Goal: Complete application form

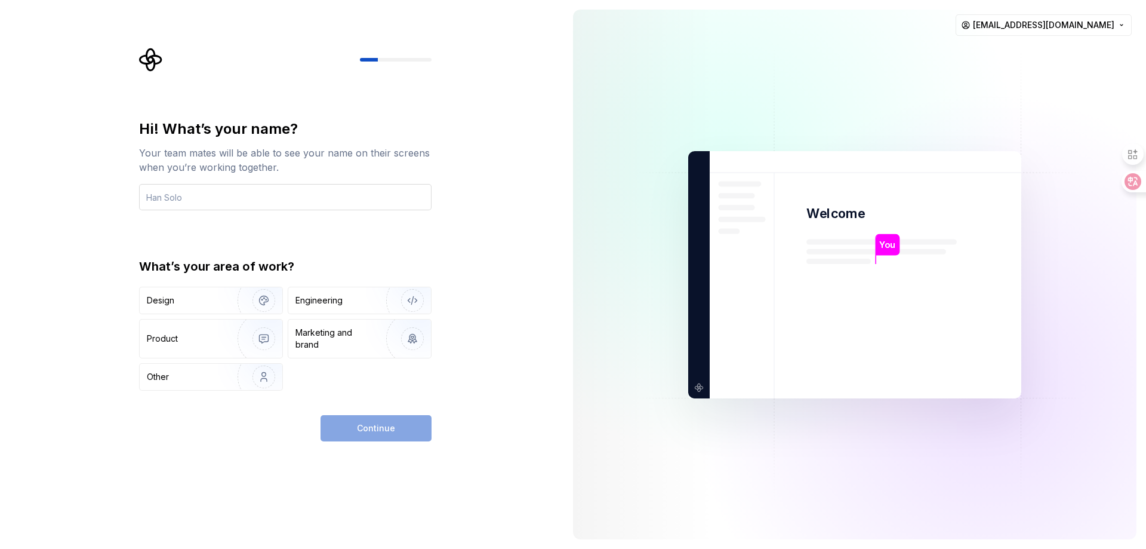
click at [215, 192] on input "text" at bounding box center [285, 197] width 293 height 26
click at [158, 195] on input "jincinton" at bounding box center [285, 197] width 293 height 26
type input "cinton.jin"
click at [332, 303] on div "Engineering" at bounding box center [318, 300] width 47 height 12
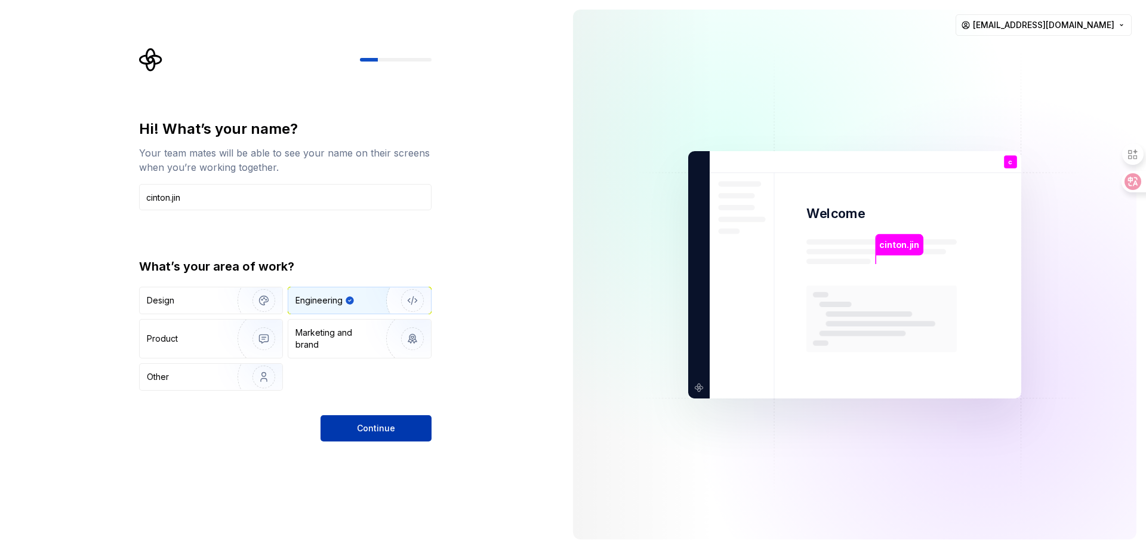
click at [384, 428] on span "Continue" at bounding box center [376, 428] width 38 height 12
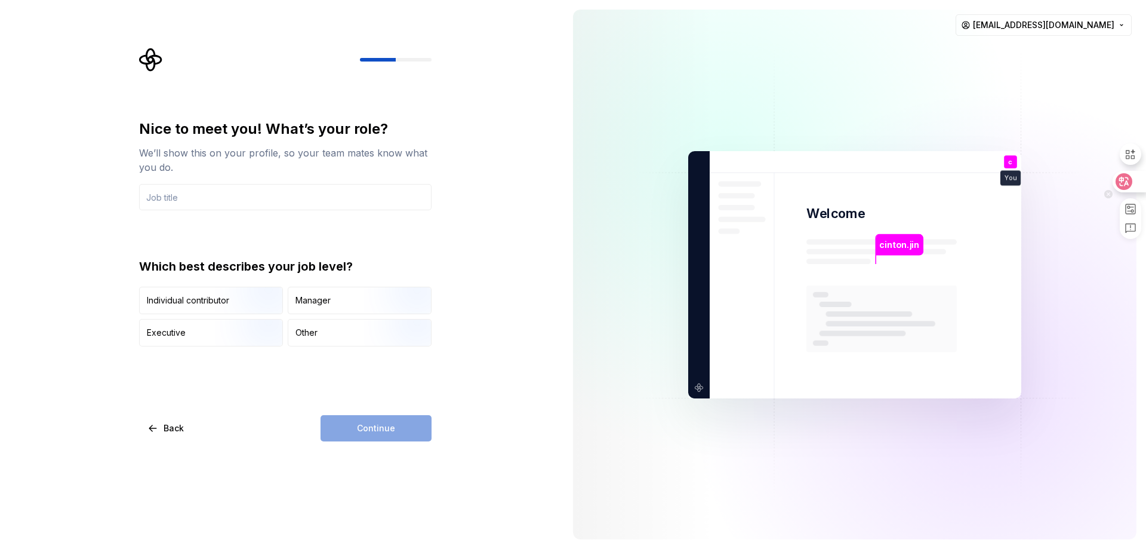
click at [1131, 183] on icon at bounding box center [1124, 181] width 17 height 17
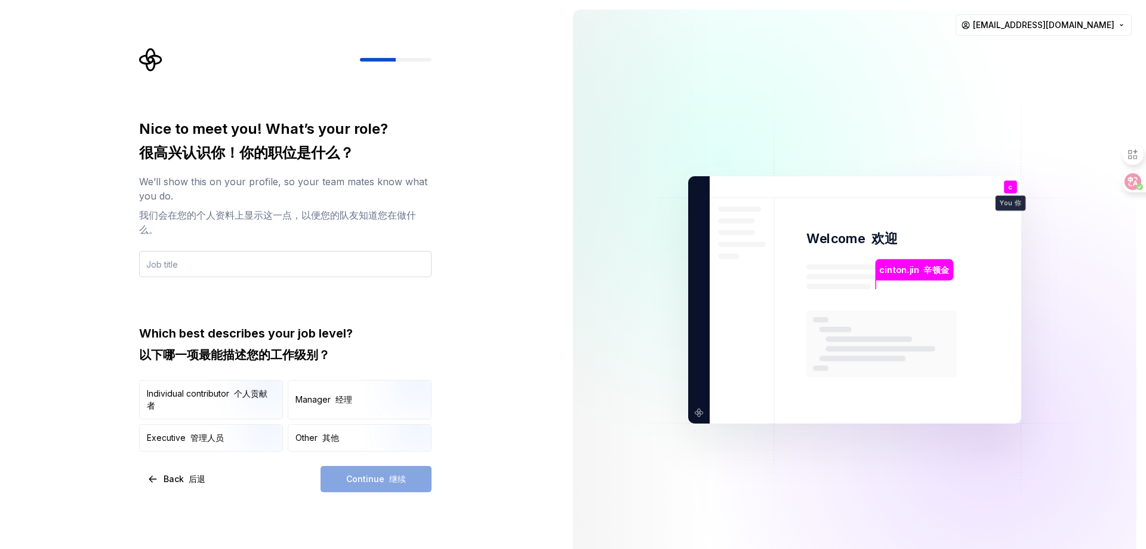
click at [261, 266] on input "text" at bounding box center [285, 264] width 293 height 26
drag, startPoint x: 250, startPoint y: 269, endPoint x: 94, endPoint y: 248, distance: 157.7
click at [94, 248] on div "Nice to meet you! What’s your role? 很高兴认识你！你的职位是什么？ We’ll show this on your pro…" at bounding box center [282, 299] width 564 height 599
click at [198, 261] on input "dev" at bounding box center [285, 264] width 293 height 26
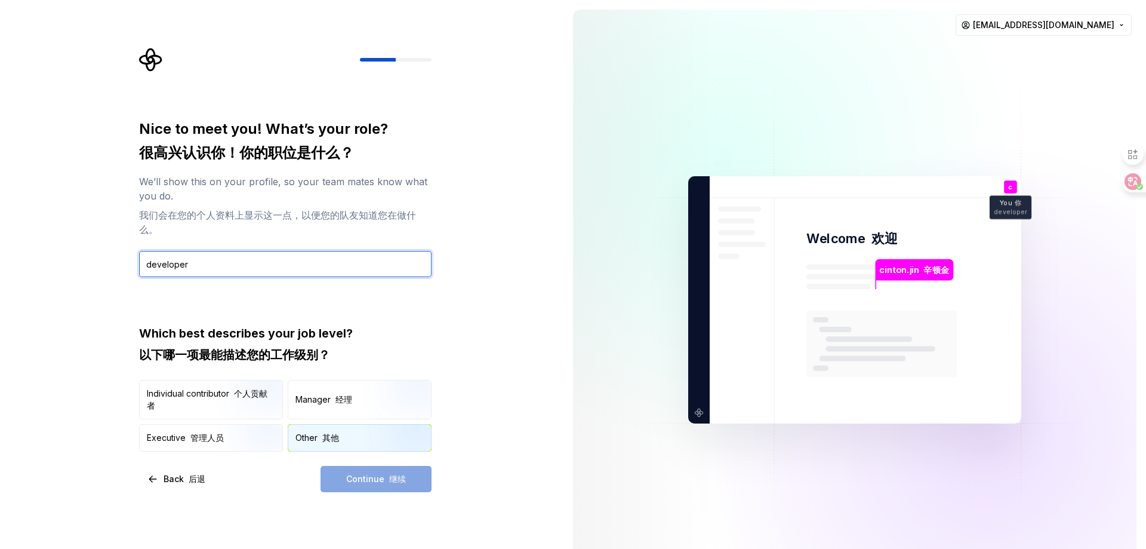
type input "developer"
click at [306, 446] on div "Other 其他" at bounding box center [359, 437] width 143 height 26
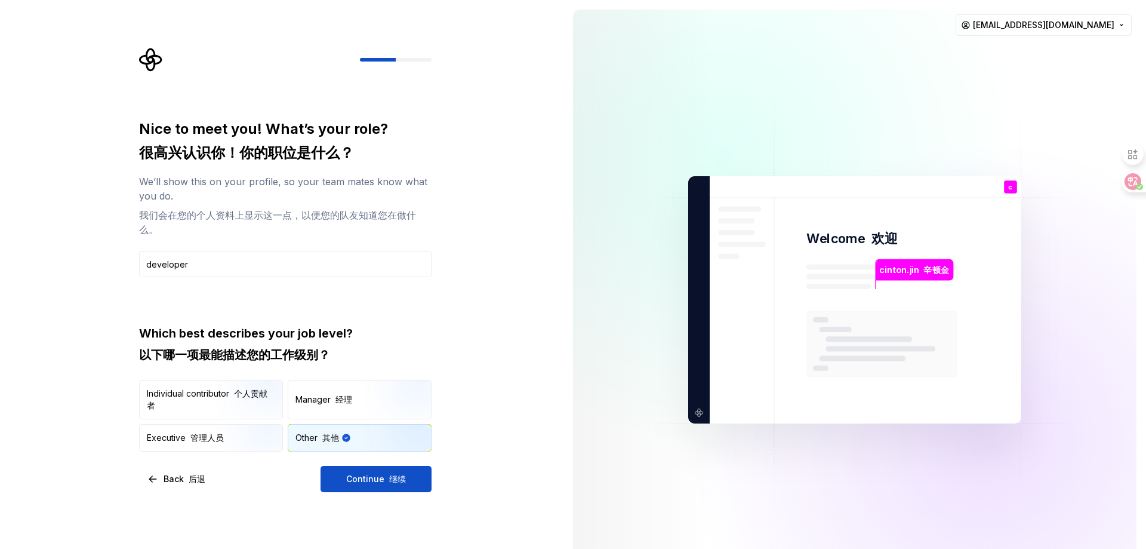
click at [371, 462] on div "Nice to meet you! What’s your role? 很高兴认识你！你的职位是什么？ We’ll show this on your pro…" at bounding box center [285, 305] width 293 height 372
click at [364, 481] on span "Continue 继续" at bounding box center [376, 479] width 60 height 12
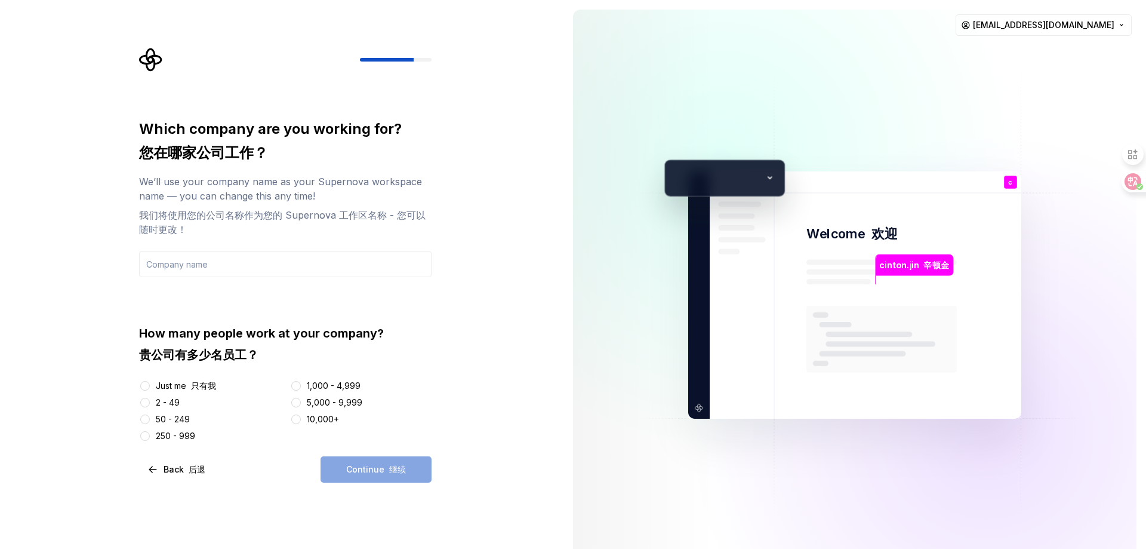
click at [167, 388] on div "Just me 只有我" at bounding box center [186, 386] width 60 height 12
click at [150, 388] on button "Just me 只有我" at bounding box center [145, 386] width 10 height 10
click at [189, 263] on input "text" at bounding box center [285, 264] width 293 height 26
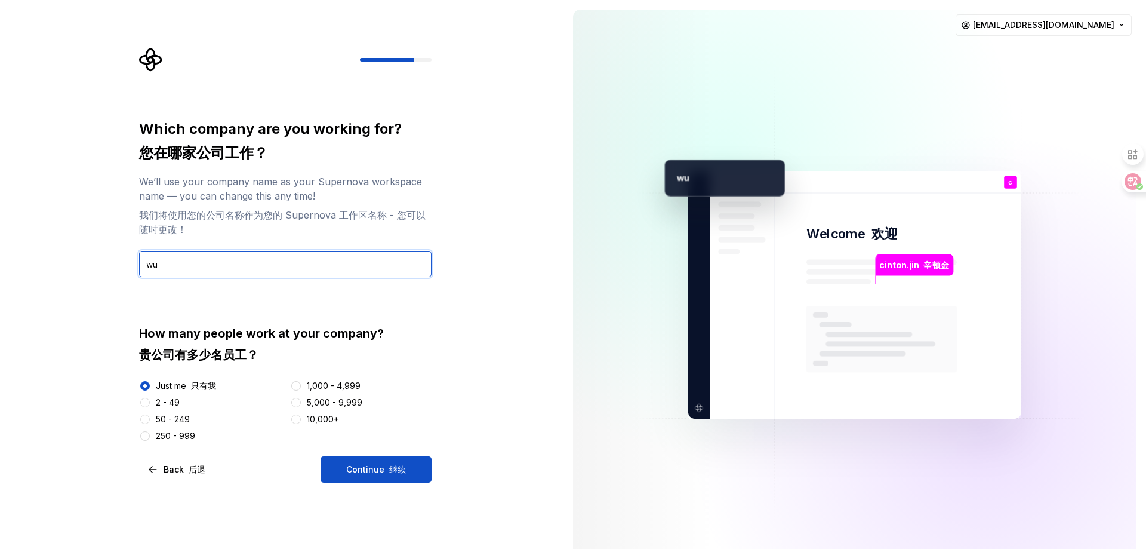
type input "w"
type input "暂"
type input "cinton"
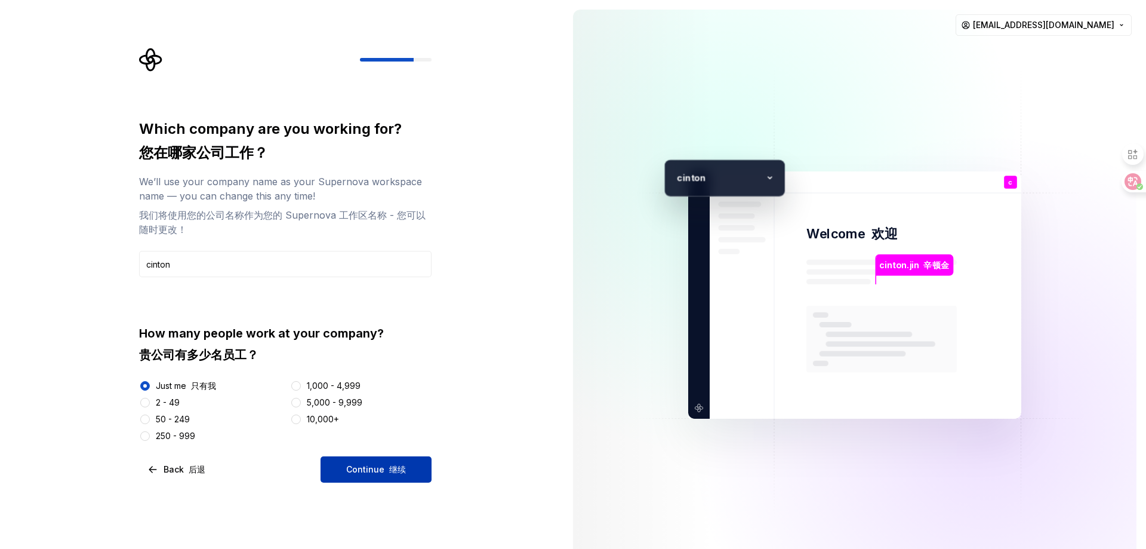
click at [392, 468] on font "继续" at bounding box center [397, 469] width 17 height 10
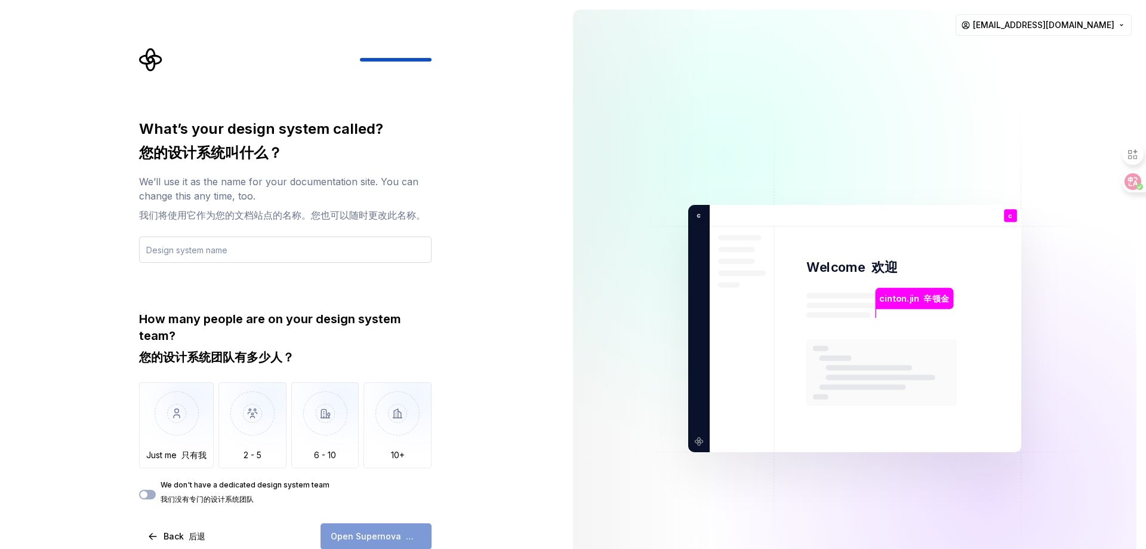
click at [202, 252] on input "text" at bounding box center [285, 249] width 293 height 26
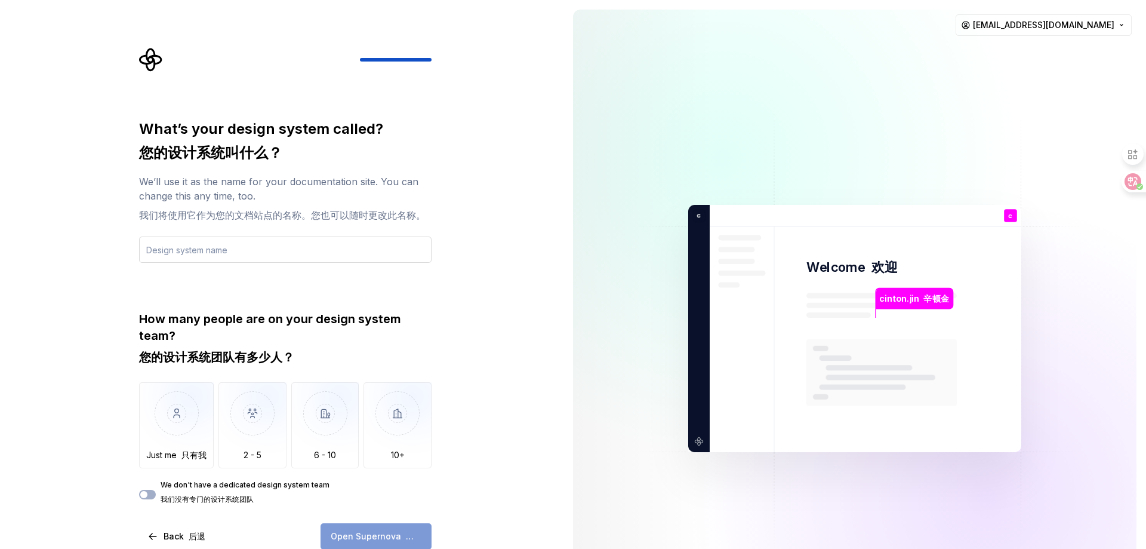
click at [239, 254] on input "text" at bounding box center [285, 249] width 293 height 26
type input "无"
click at [175, 424] on img "button" at bounding box center [176, 422] width 75 height 80
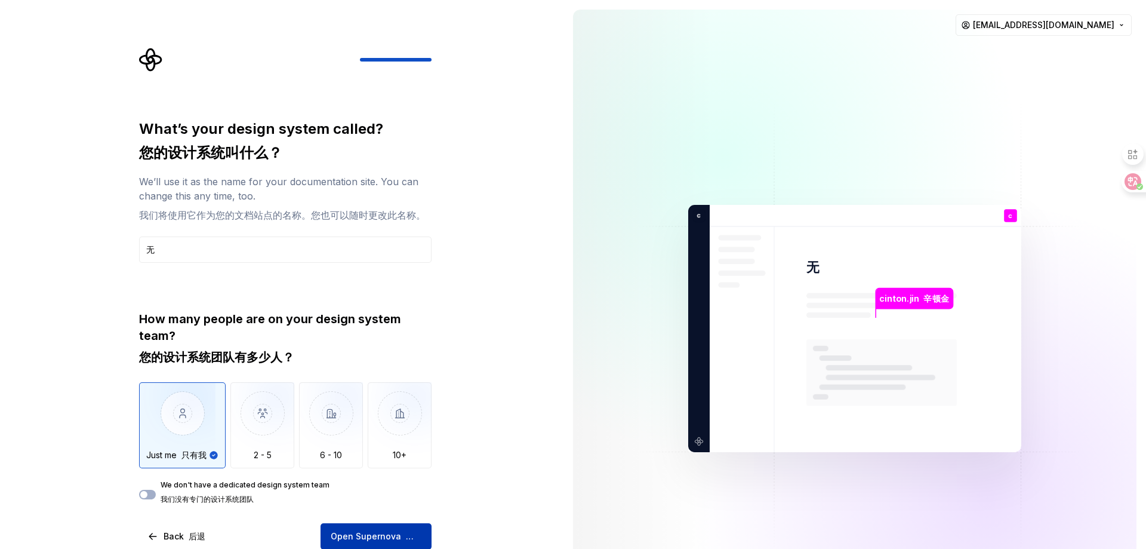
click at [377, 531] on span "Open Supernova 打开超新星" at bounding box center [376, 536] width 91 height 12
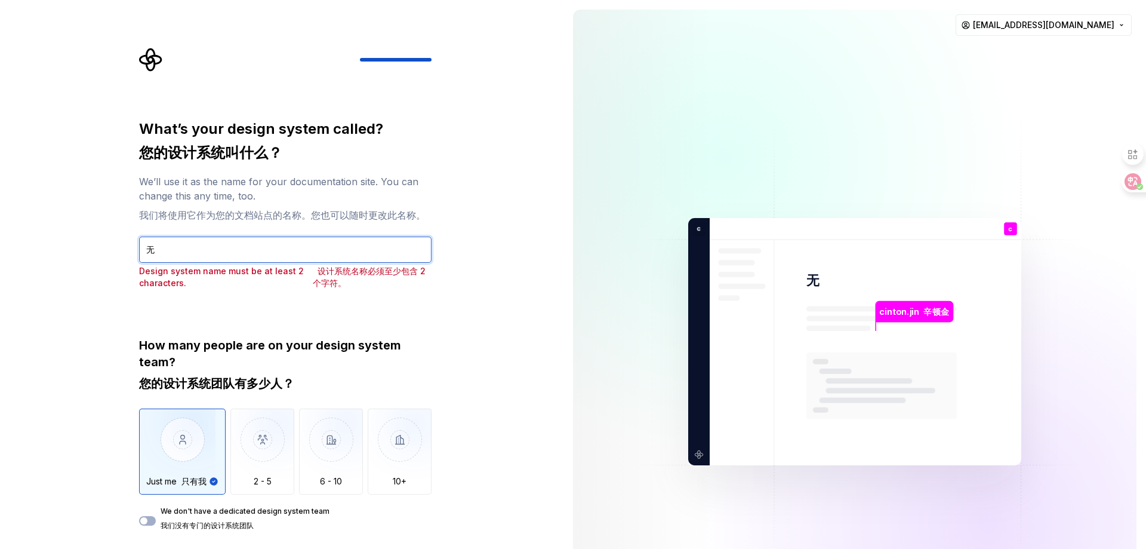
click at [214, 245] on input "无" at bounding box center [285, 249] width 293 height 26
type input "暂无"
click at [509, 367] on div "What’s your design system called? 您的设计系统叫什么？ We’ll use it as the name for your …" at bounding box center [282, 341] width 564 height 683
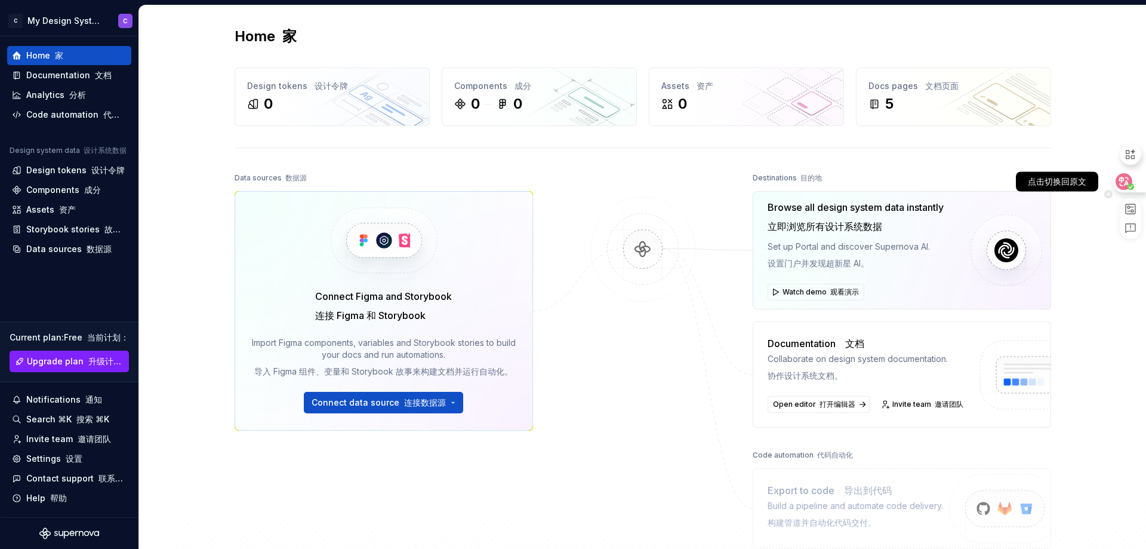
click at [1131, 180] on icon at bounding box center [1124, 181] width 17 height 17
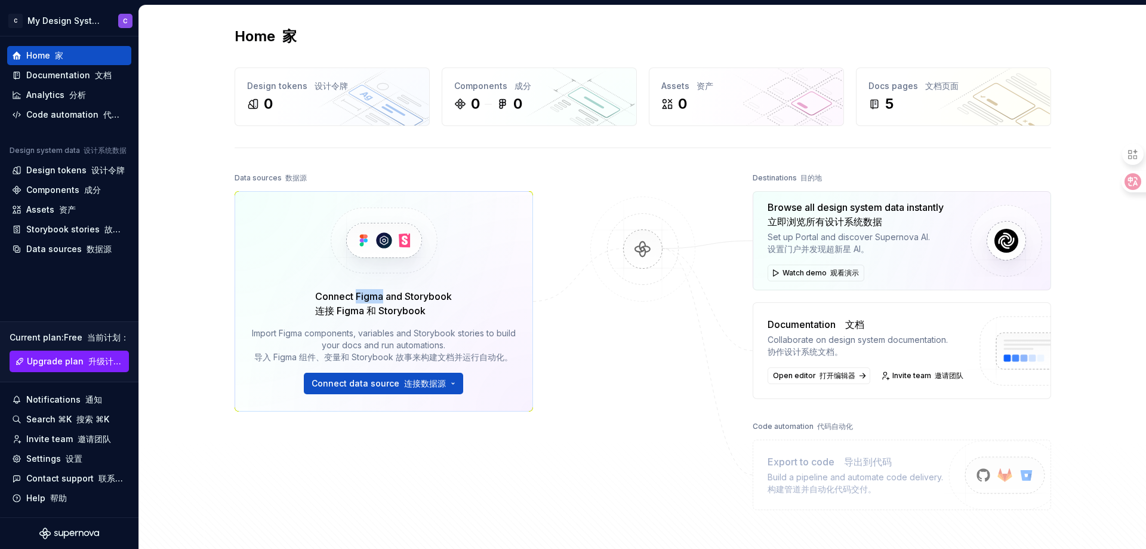
drag, startPoint x: 354, startPoint y: 295, endPoint x: 378, endPoint y: 295, distance: 23.9
click at [378, 295] on div "Connect Figma and Storybook 连接 Figma 和 Storybook" at bounding box center [383, 303] width 137 height 29
copy div "Figma"
